Goal: Book appointment/travel/reservation

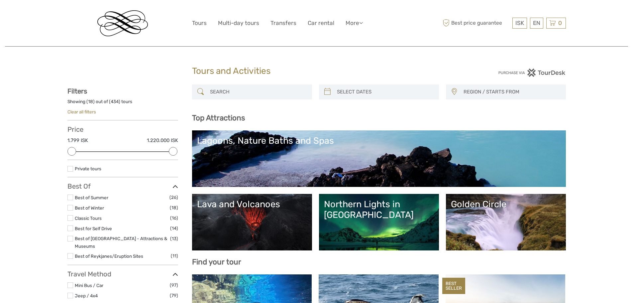
click at [485, 94] on span "REGION / STARTS FROM" at bounding box center [512, 91] width 102 height 11
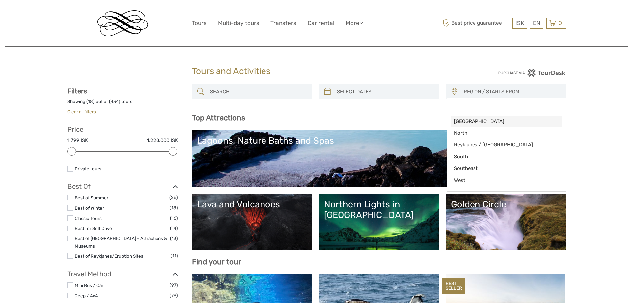
click at [496, 120] on span "[GEOGRAPHIC_DATA]" at bounding box center [501, 121] width 94 height 7
select select "[GEOGRAPHIC_DATA]"
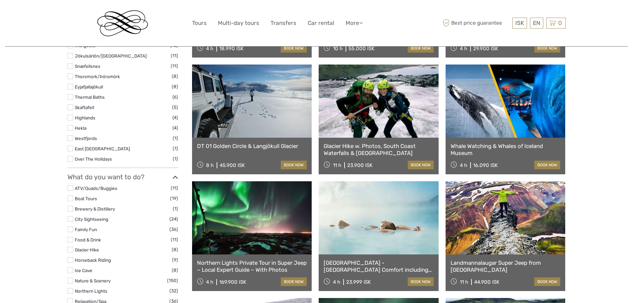
scroll to position [437, 0]
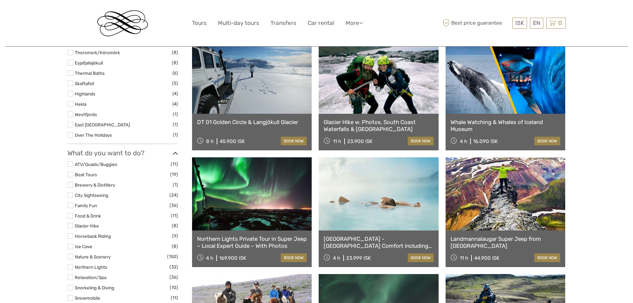
click at [531, 204] on link at bounding box center [506, 193] width 120 height 73
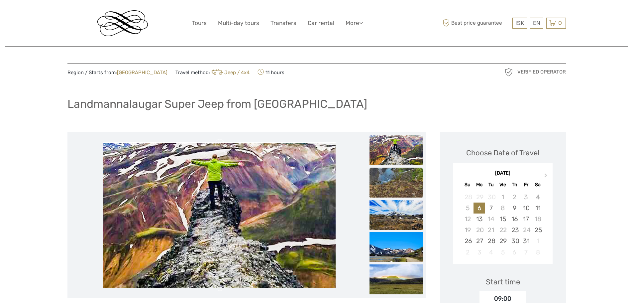
click at [386, 178] on img at bounding box center [396, 183] width 53 height 30
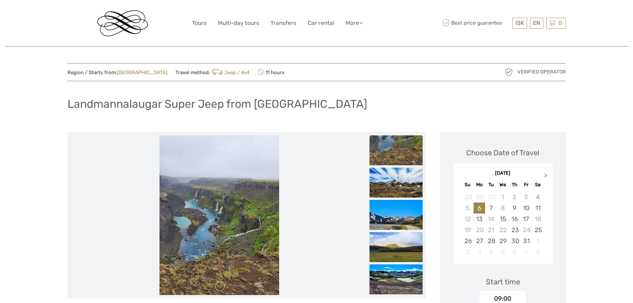
click at [546, 176] on span "Next Month" at bounding box center [546, 177] width 0 height 10
click at [460, 177] on button "Previous Month" at bounding box center [459, 177] width 11 height 11
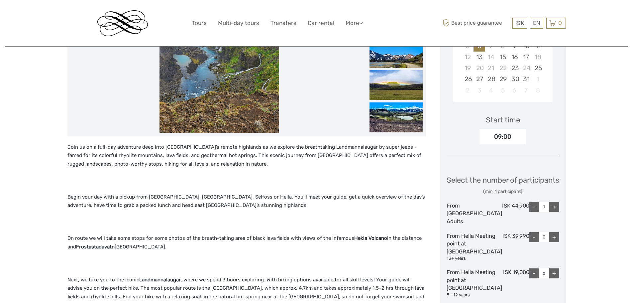
scroll to position [166, 0]
